Goal: Transaction & Acquisition: Subscribe to service/newsletter

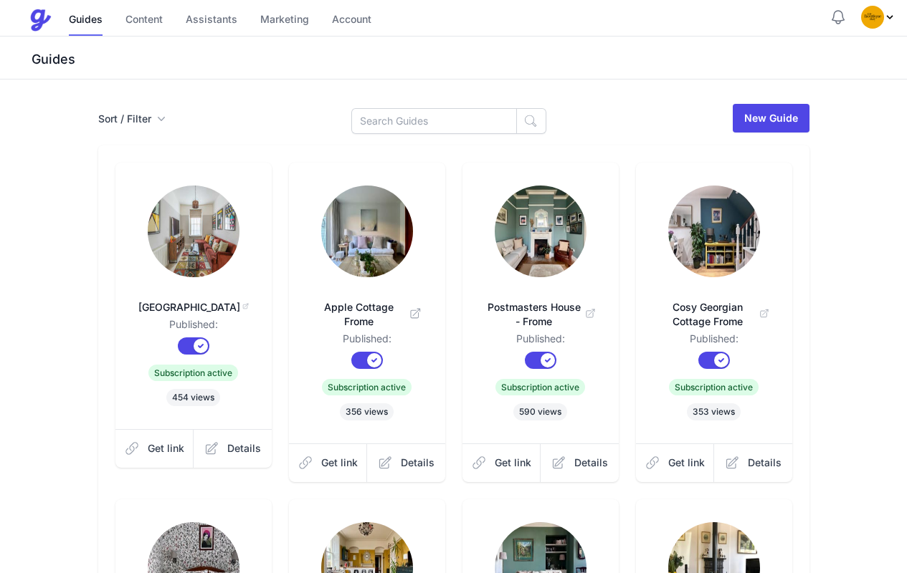
scroll to position [382, 0]
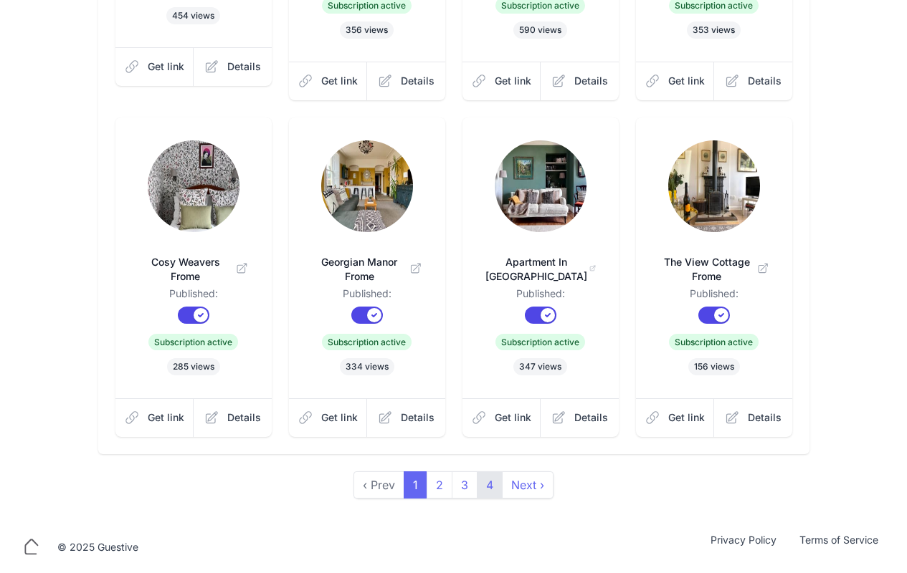
click at [487, 487] on link "4" at bounding box center [490, 485] width 26 height 27
click at [491, 486] on link "4" at bounding box center [490, 485] width 26 height 27
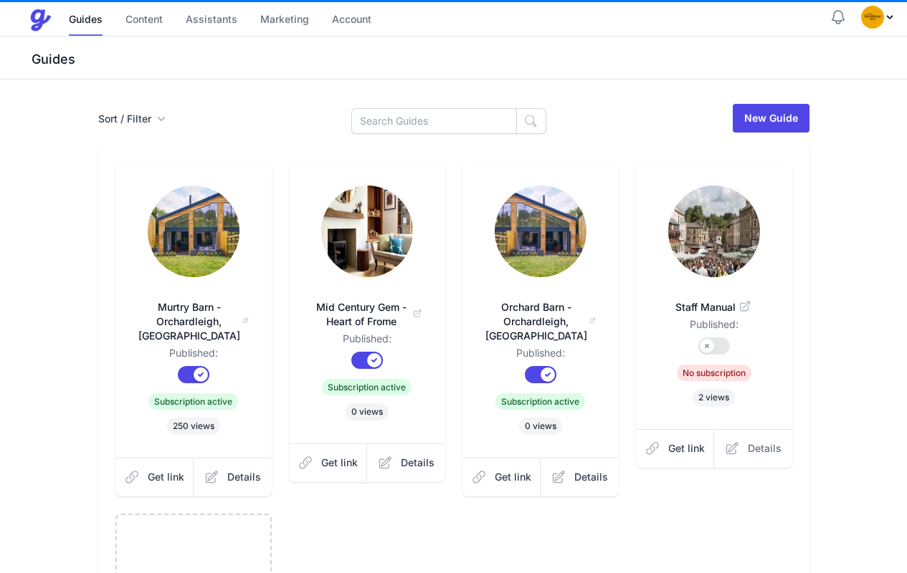
click at [747, 441] on link "Details" at bounding box center [753, 448] width 78 height 39
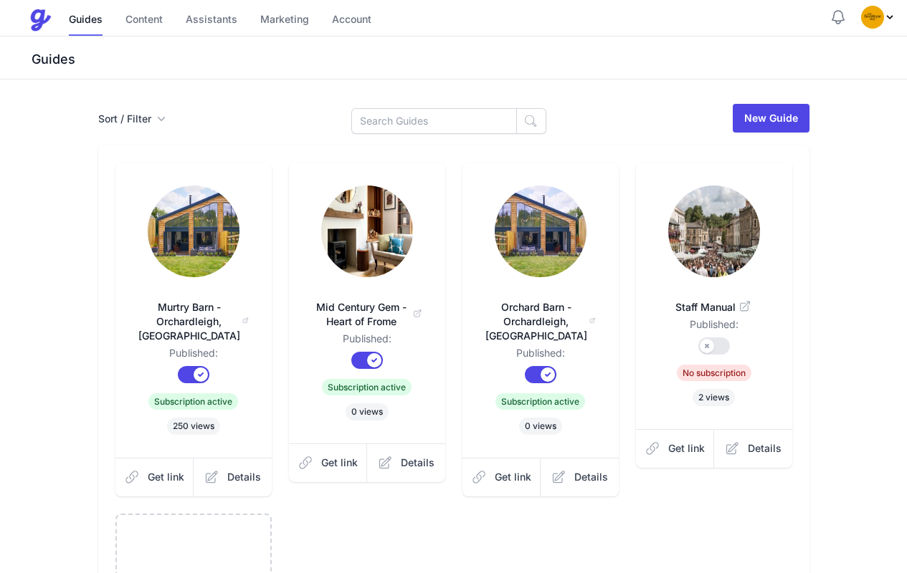
click at [703, 343] on button "Published?" at bounding box center [714, 346] width 32 height 17
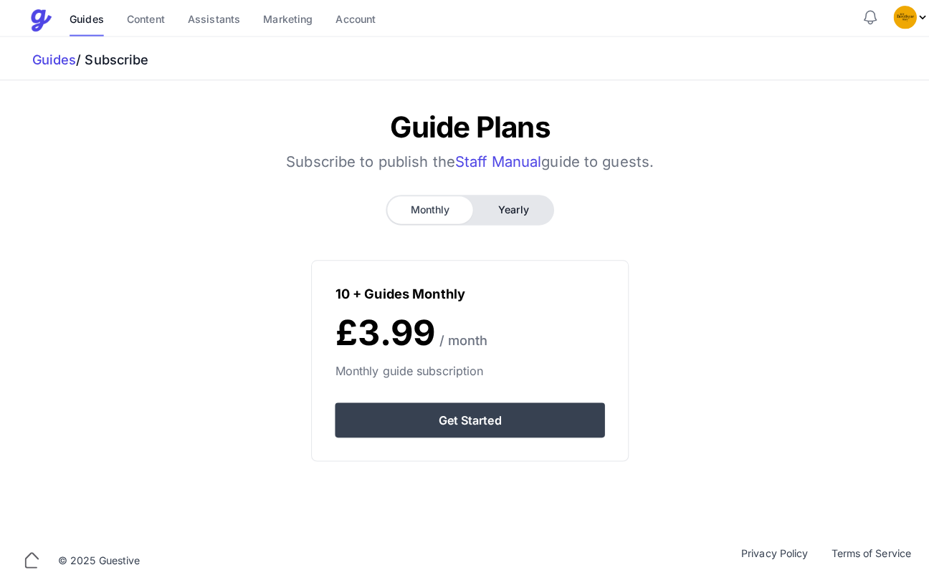
drag, startPoint x: 502, startPoint y: 201, endPoint x: 519, endPoint y: 210, distance: 18.9
click at [502, 201] on button "Yearly" at bounding box center [507, 207] width 77 height 27
click at [519, 210] on button "Yearly" at bounding box center [507, 207] width 77 height 27
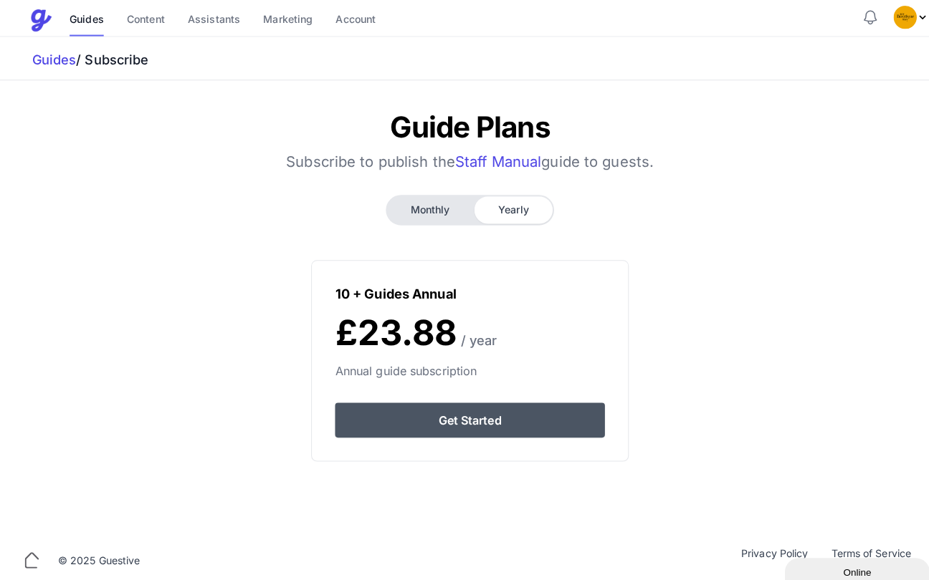
click at [467, 419] on link "Get Started" at bounding box center [464, 415] width 266 height 34
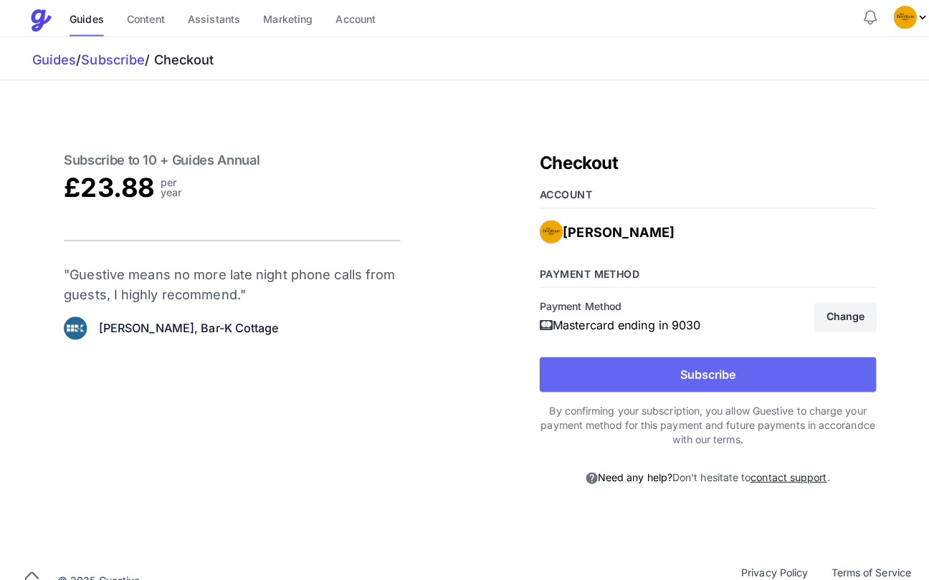
click at [660, 358] on button "Subscribe" at bounding box center [699, 370] width 333 height 34
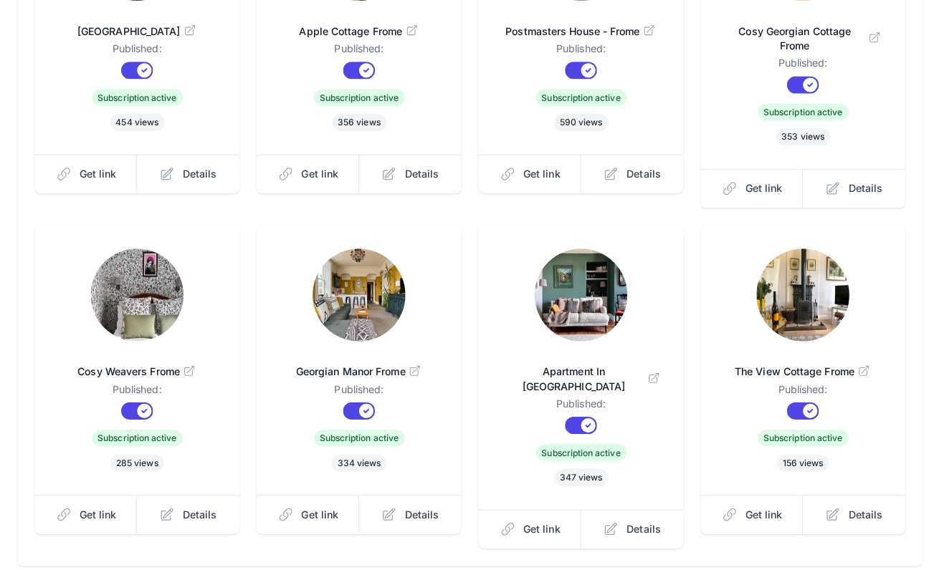
scroll to position [411, 0]
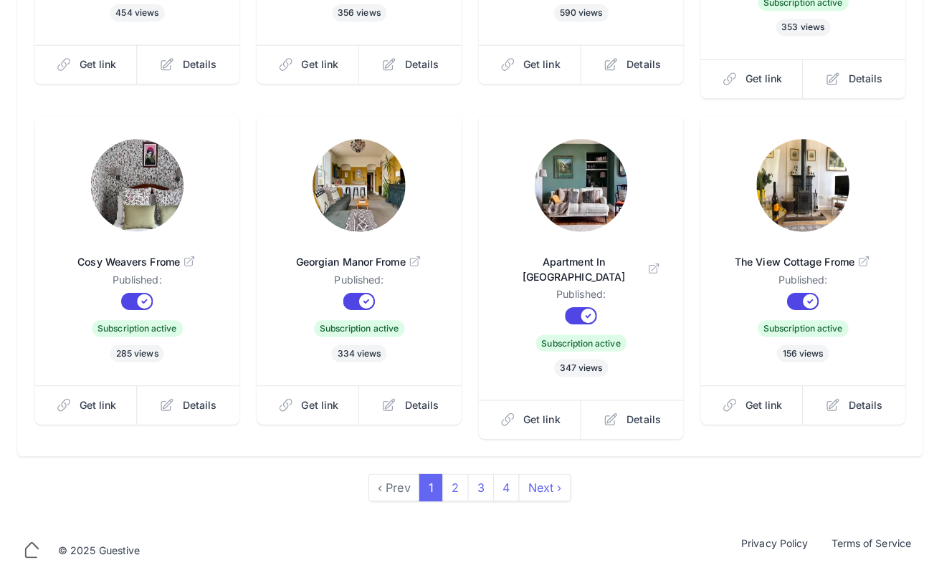
click at [496, 496] on div "Sort / Filter Sort Name Created Unsorted All Published Unpublished Archived New…" at bounding box center [464, 117] width 929 height 824
click at [494, 482] on link "4" at bounding box center [500, 492] width 26 height 27
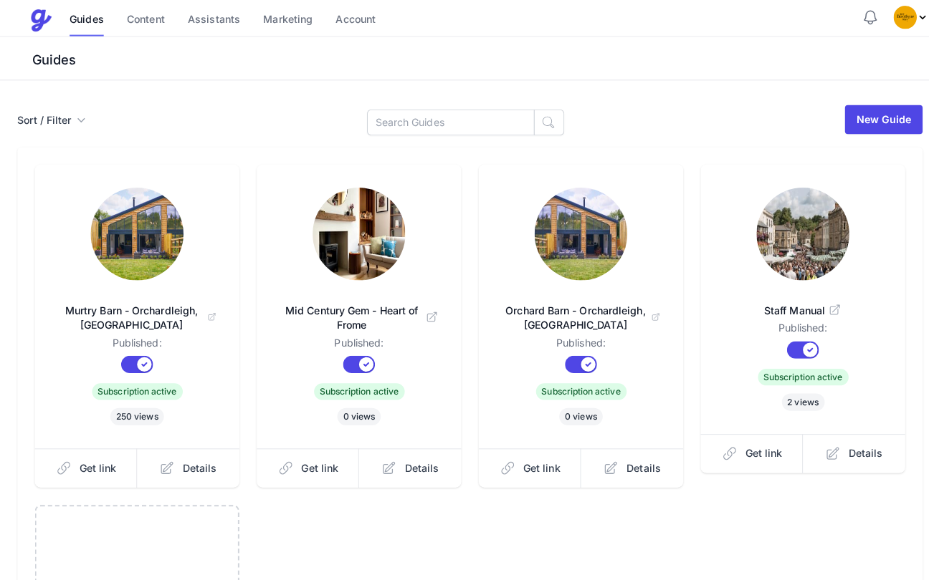
click at [841, 254] on link at bounding box center [793, 233] width 156 height 95
click at [113, 252] on img at bounding box center [136, 232] width 92 height 92
